Goal: Task Accomplishment & Management: Complete application form

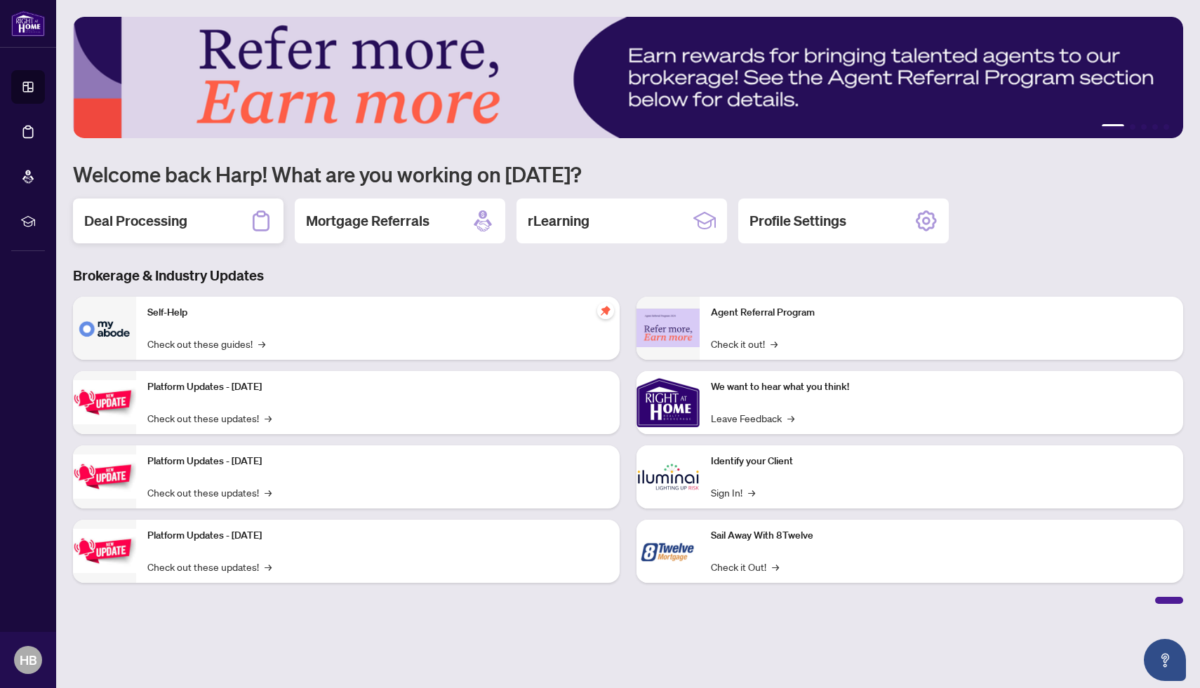
click at [172, 227] on h2 "Deal Processing" at bounding box center [135, 221] width 103 height 20
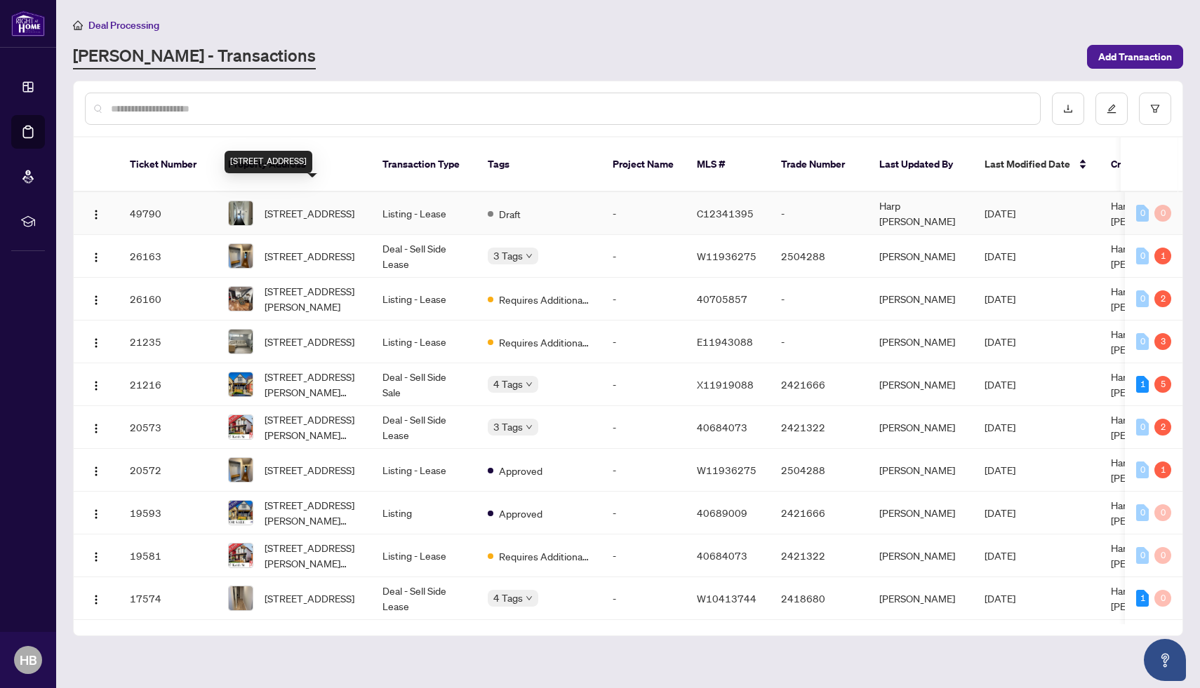
click at [354, 206] on span "[STREET_ADDRESS]" at bounding box center [310, 213] width 90 height 15
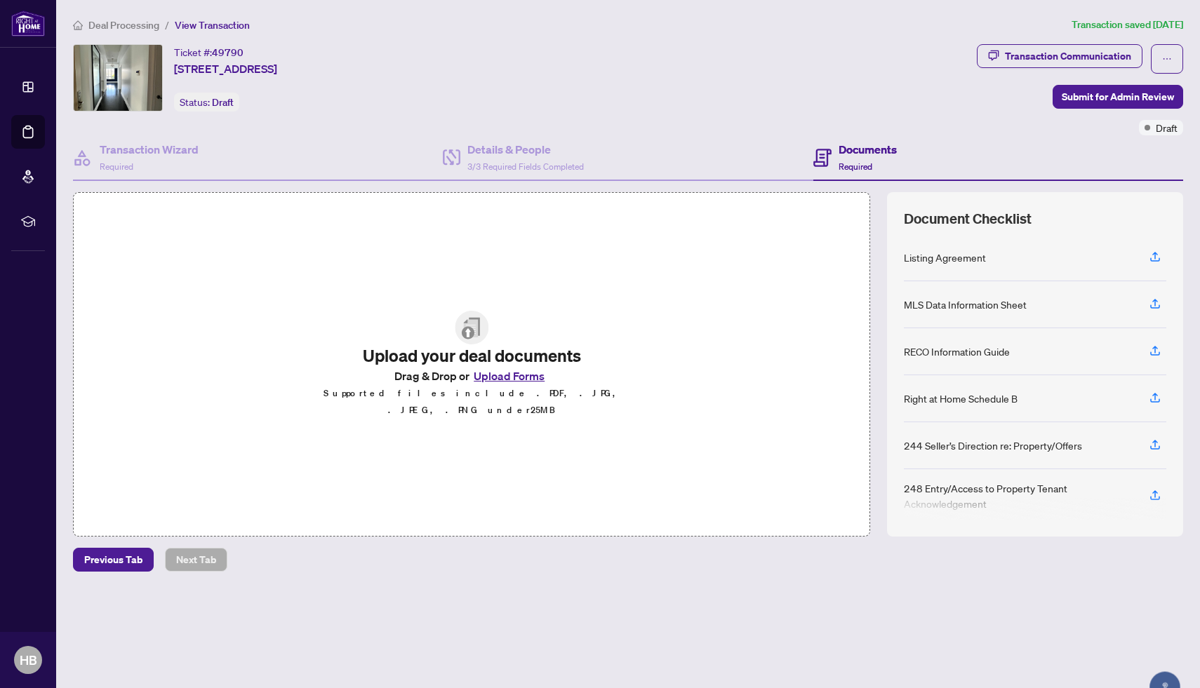
click at [510, 385] on button "Upload Forms" at bounding box center [508, 376] width 79 height 18
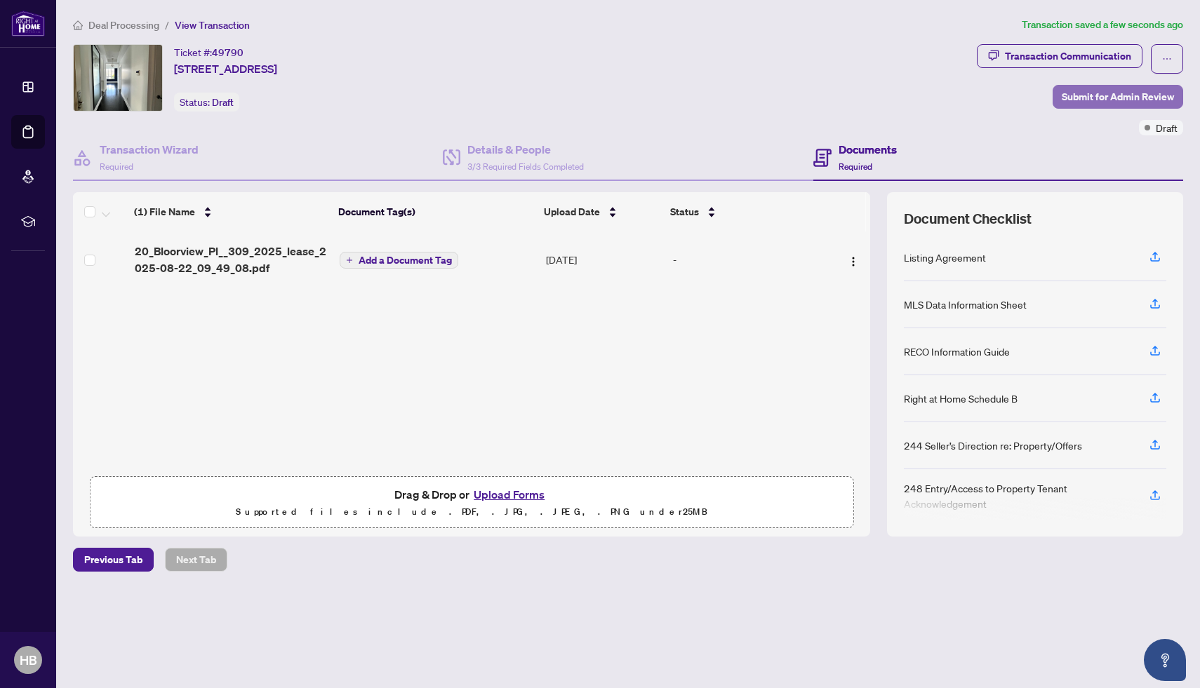
click at [1130, 93] on span "Submit for Admin Review" at bounding box center [1118, 97] width 112 height 22
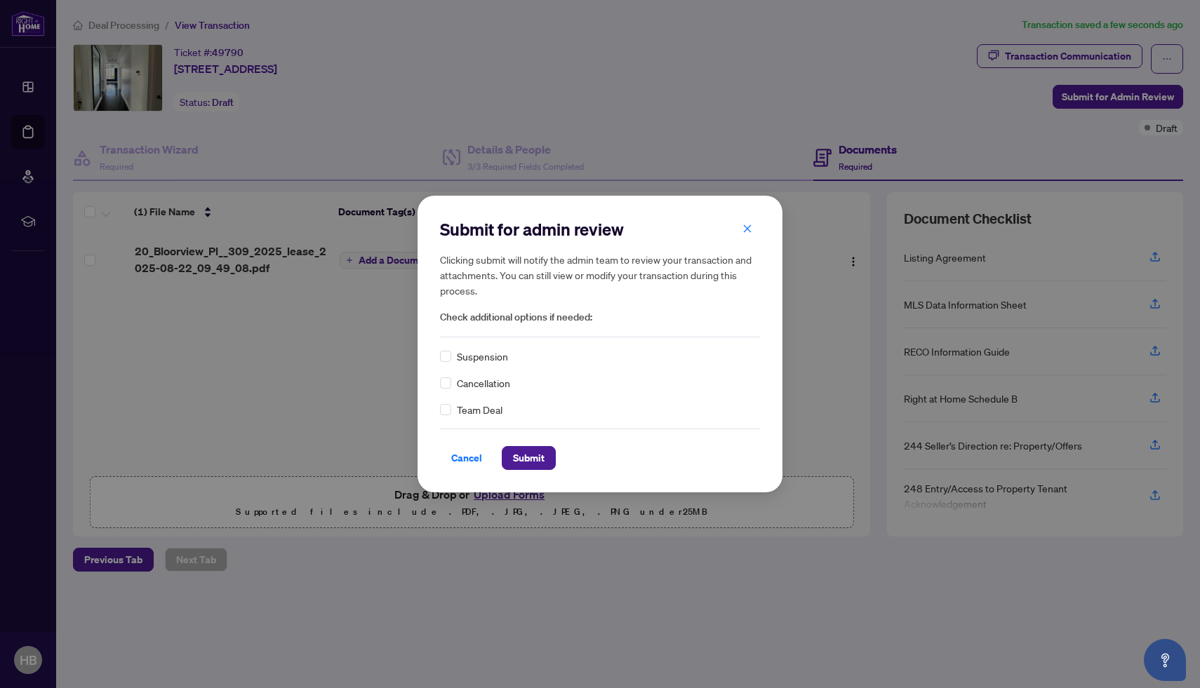
click at [448, 366] on div "Suspension Cancellation Team Deal" at bounding box center [600, 383] width 320 height 69
click at [448, 363] on label at bounding box center [445, 356] width 11 height 15
click at [527, 456] on span "Submit" at bounding box center [529, 458] width 32 height 22
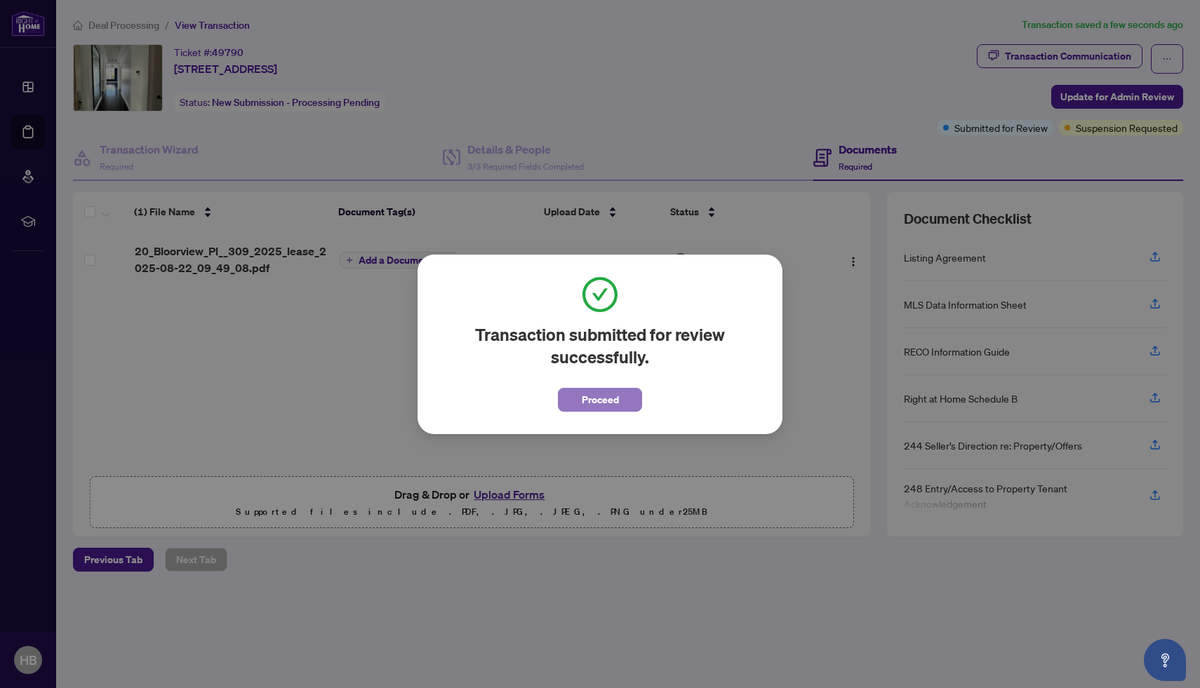
click at [617, 393] on span "Proceed" at bounding box center [600, 400] width 37 height 22
